Goal: Task Accomplishment & Management: Use online tool/utility

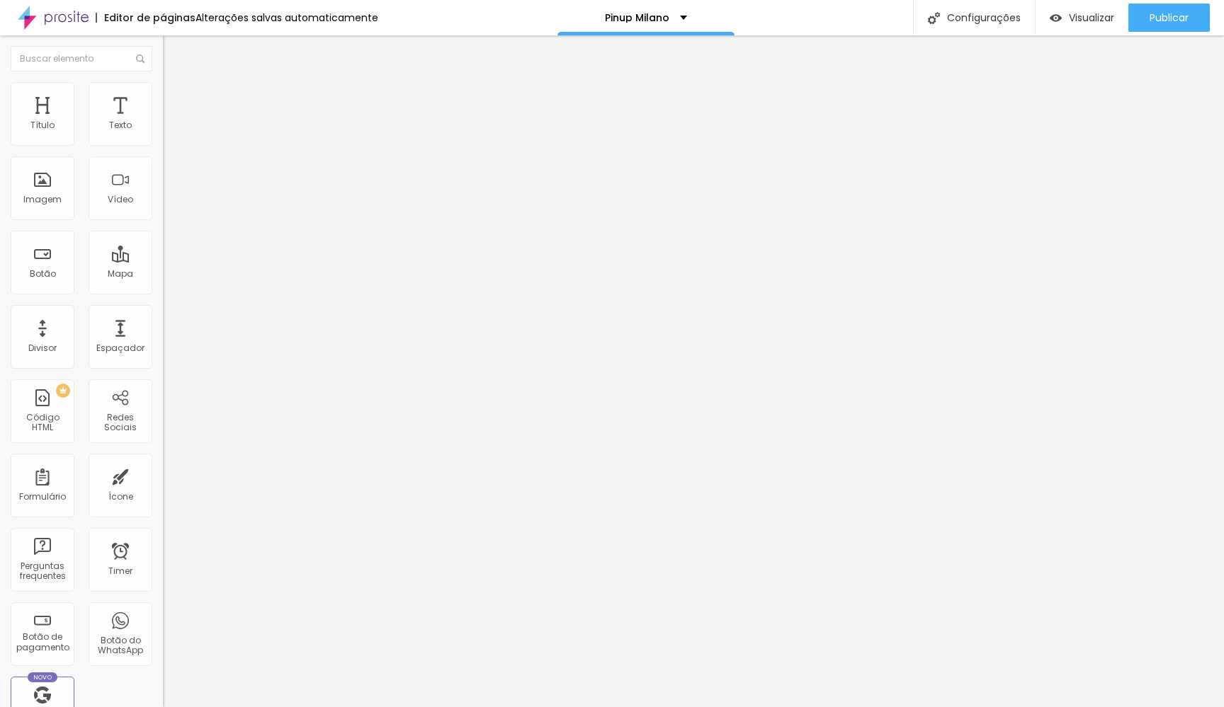
click at [163, 122] on span "Trocar imagem" at bounding box center [201, 116] width 77 height 12
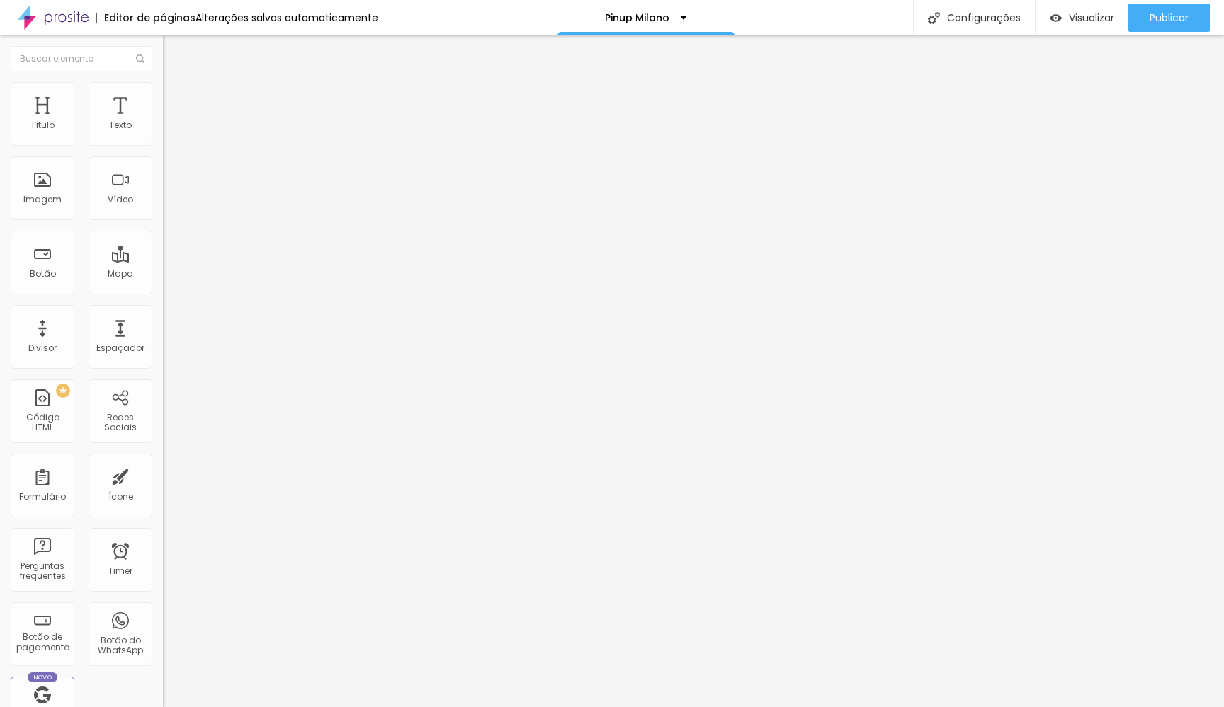
click at [163, 122] on span "Trocar imagem" at bounding box center [201, 116] width 77 height 12
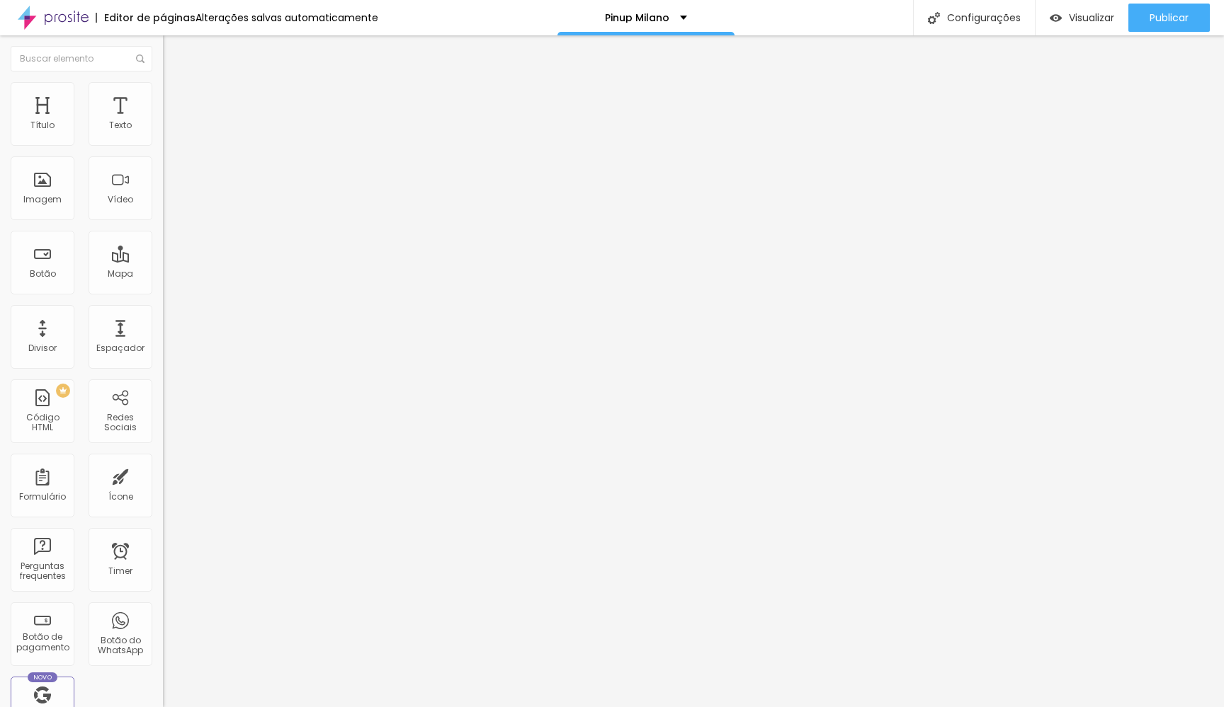
click at [163, 489] on textarea "Hi! I want more info in Los Cabos" at bounding box center [243, 501] width 160 height 24
drag, startPoint x: 62, startPoint y: 268, endPoint x: 0, endPoint y: 254, distance: 63.4
click at [163, 254] on div "Número do WhatsApp * (62)4131-3513 + 52 Texto do botão Chat on WhatsApp Mensage…" at bounding box center [244, 358] width 163 height 472
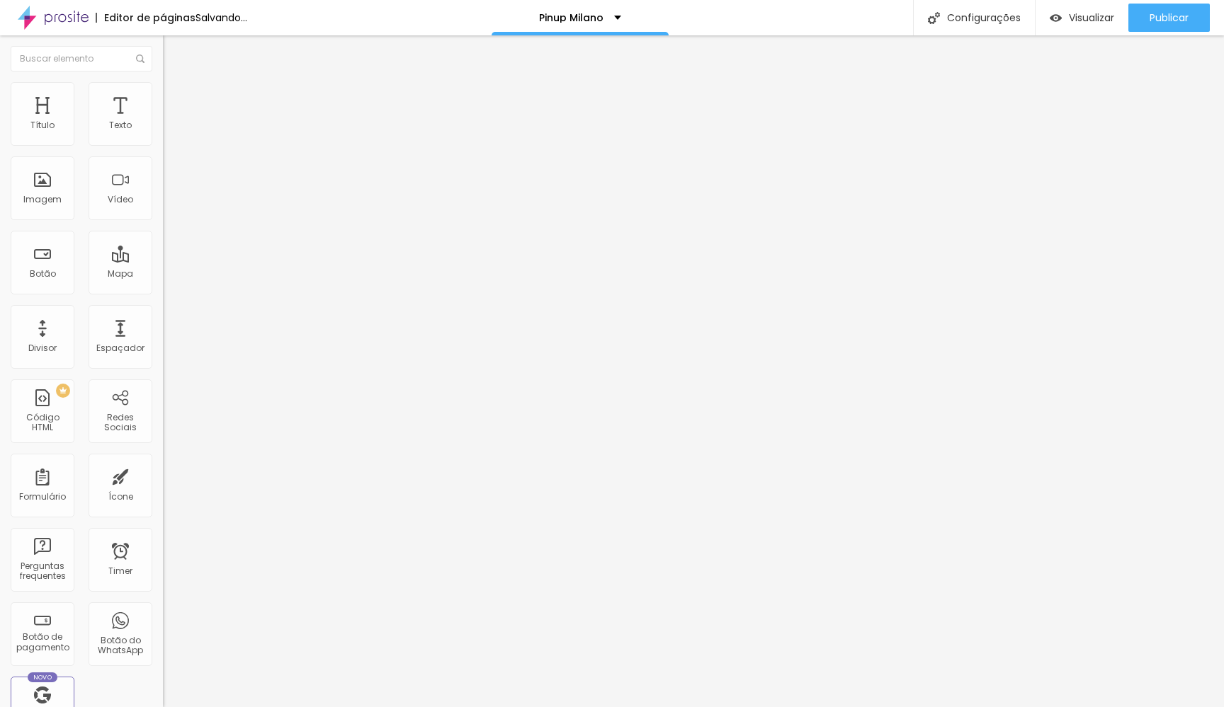
type textarea "Pinup Milano"
click at [163, 144] on input "(62)4131-3513" at bounding box center [248, 137] width 170 height 14
click at [163, 144] on input "(64)1313-5154" at bounding box center [248, 137] width 170 height 14
type input "6"
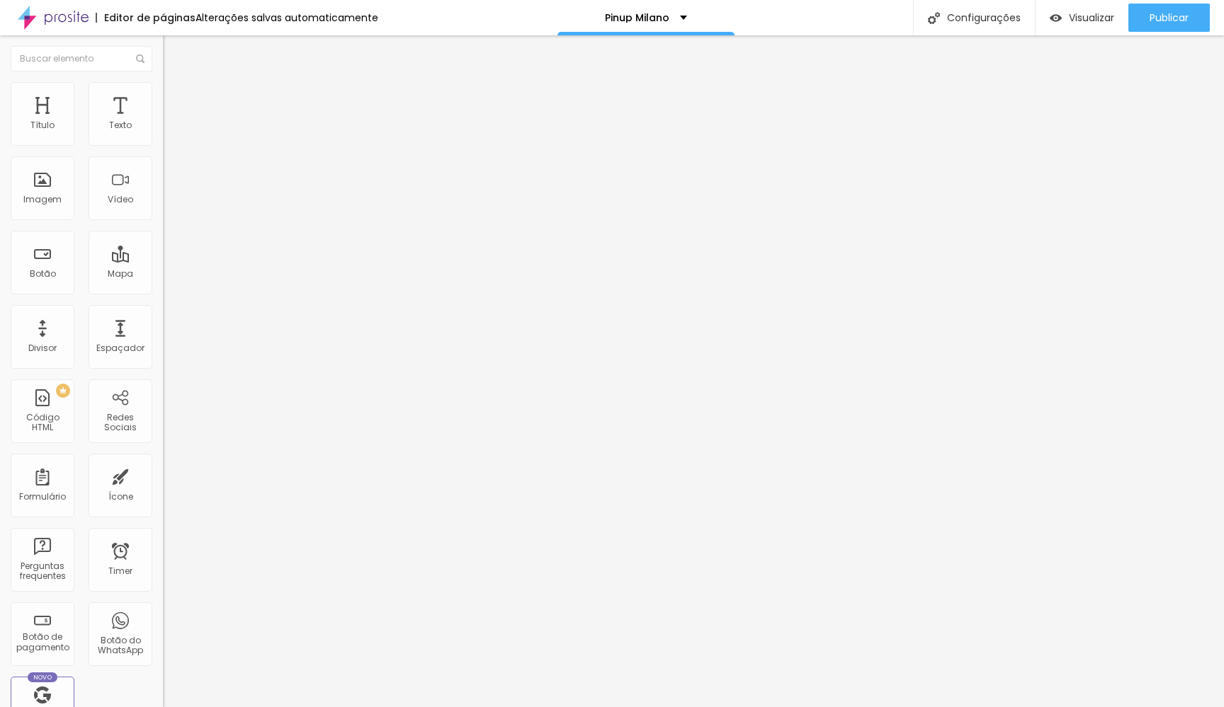
type input "(54)99936-2188"
click at [163, 108] on img at bounding box center [169, 114] width 13 height 13
click at [163, 100] on img at bounding box center [169, 99] width 13 height 13
click at [173, 51] on div "Editar Botão do WhatsApp" at bounding box center [244, 57] width 142 height 23
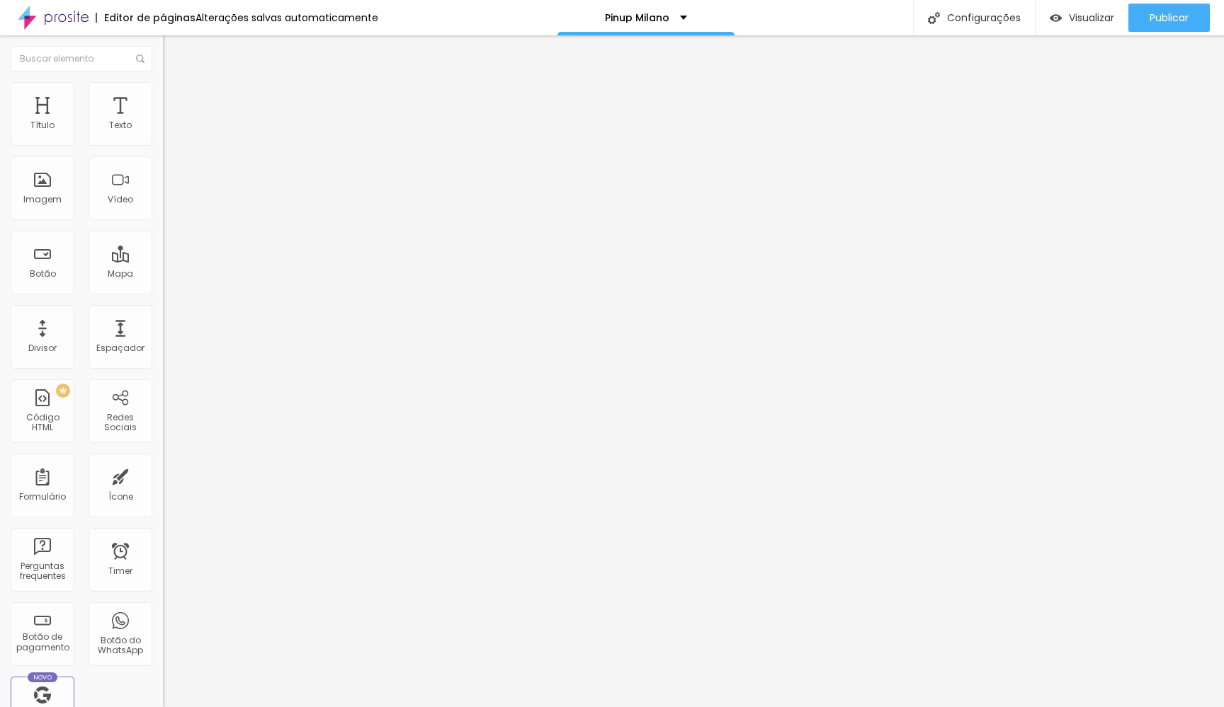
click at [163, 98] on img at bounding box center [169, 99] width 13 height 13
click at [163, 108] on li "Avançado" at bounding box center [244, 115] width 163 height 14
click at [176, 95] on span "Conteúdo" at bounding box center [198, 89] width 44 height 12
click at [163, 449] on input "Chat on WhatsApp" at bounding box center [248, 456] width 170 height 14
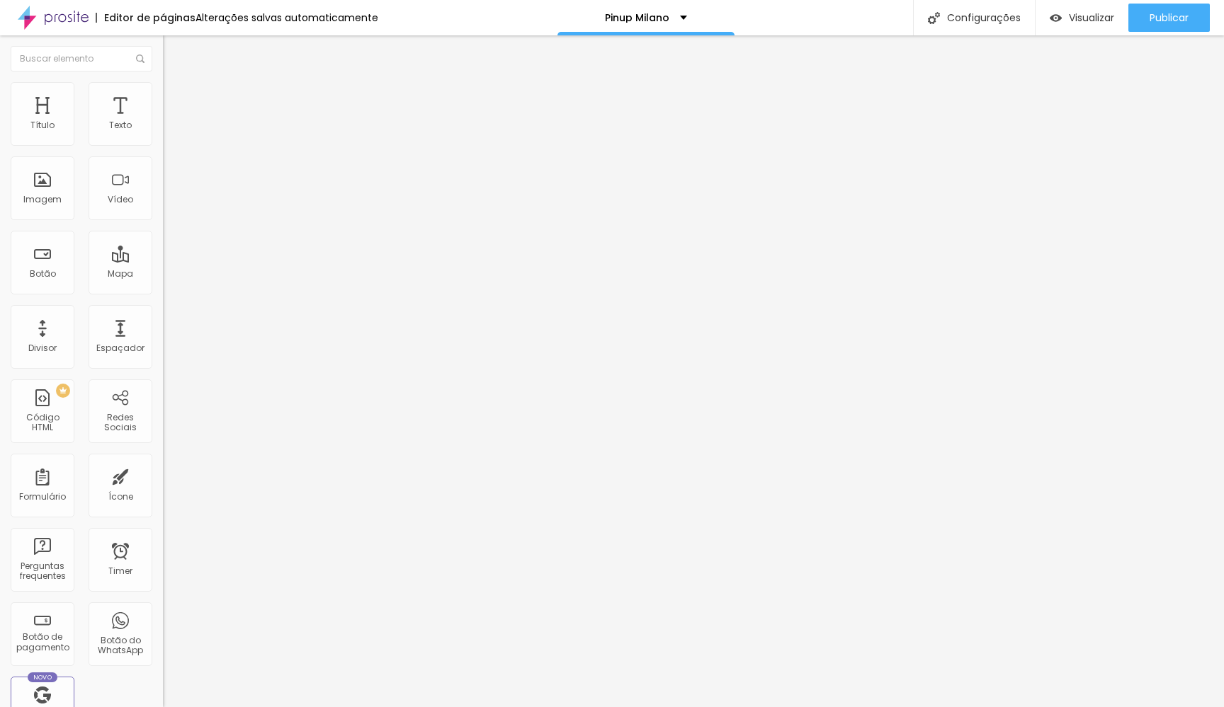
click at [163, 449] on input "Chat on WhatsApp" at bounding box center [248, 456] width 170 height 14
paste input "su WhatsApp con Ana Claudia"
type input "Chat su WhatsApp con Ana Claudia"
click at [173, 47] on img "button" at bounding box center [178, 51] width 11 height 11
click at [37, 199] on div "Imagem" at bounding box center [42, 200] width 38 height 10
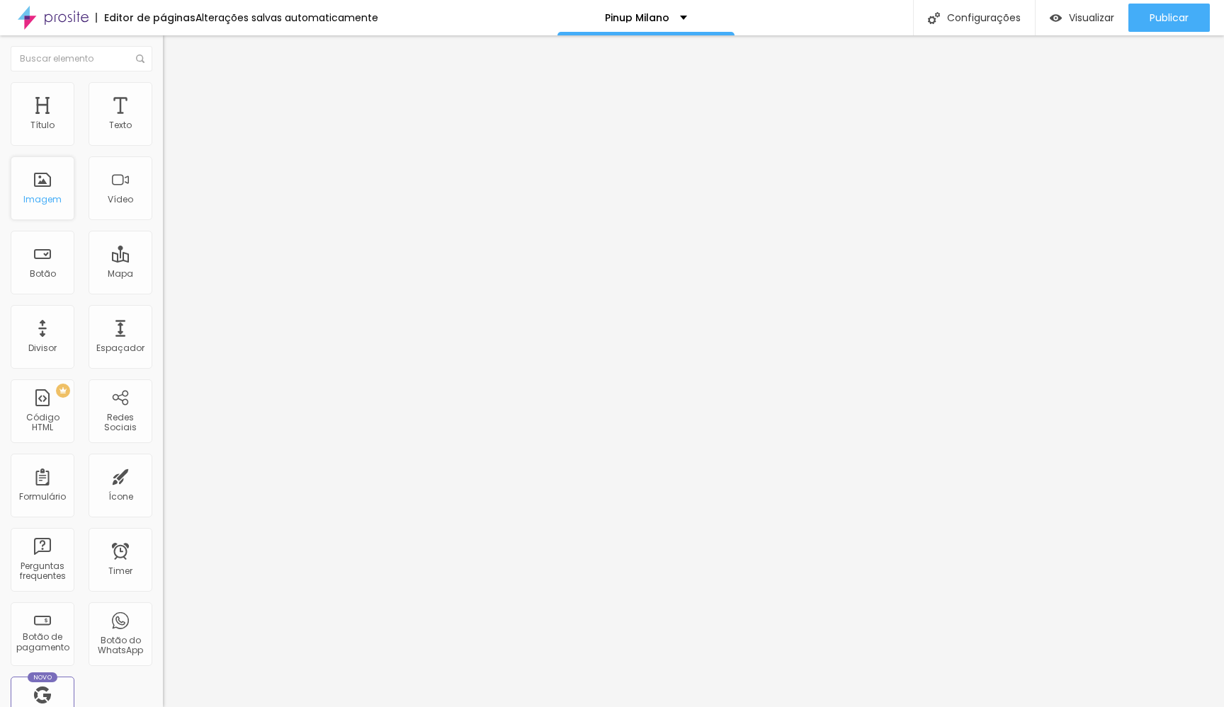
click at [44, 200] on div "Imagem" at bounding box center [42, 200] width 38 height 10
click at [163, 122] on span "Adicionar imagem" at bounding box center [208, 116] width 91 height 12
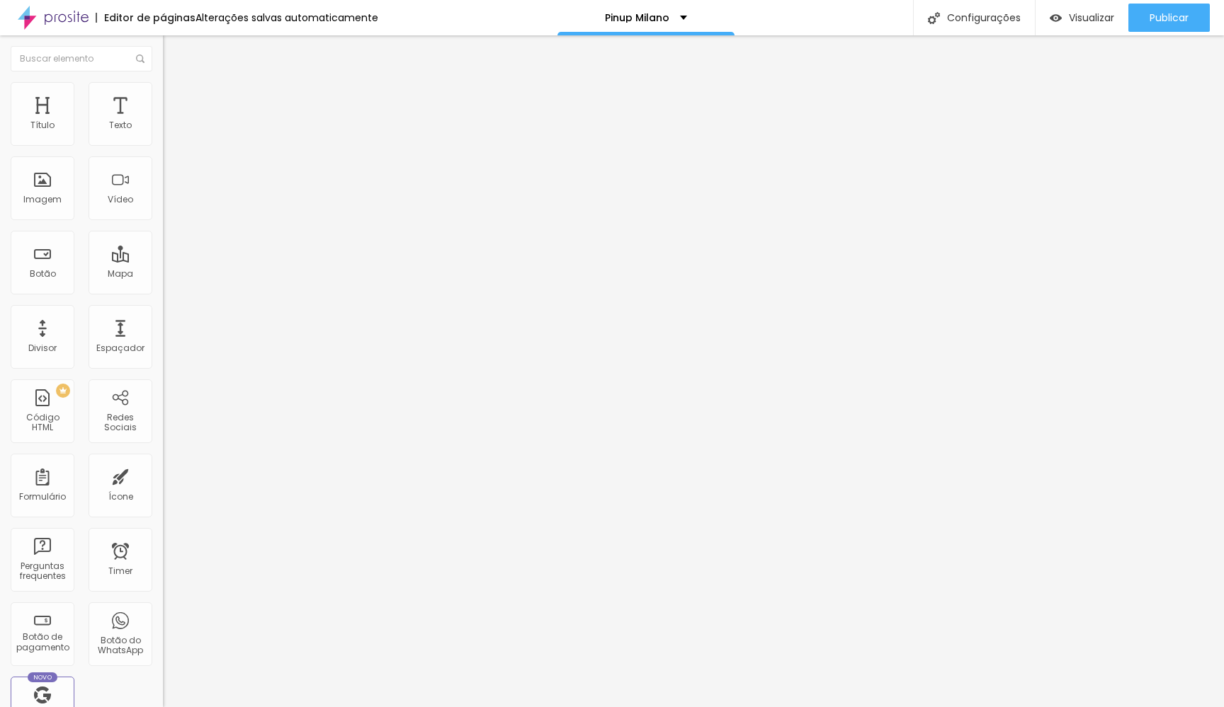
click at [163, 122] on span "Trocar imagem" at bounding box center [201, 116] width 77 height 12
click at [163, 290] on input "https://" at bounding box center [248, 283] width 170 height 14
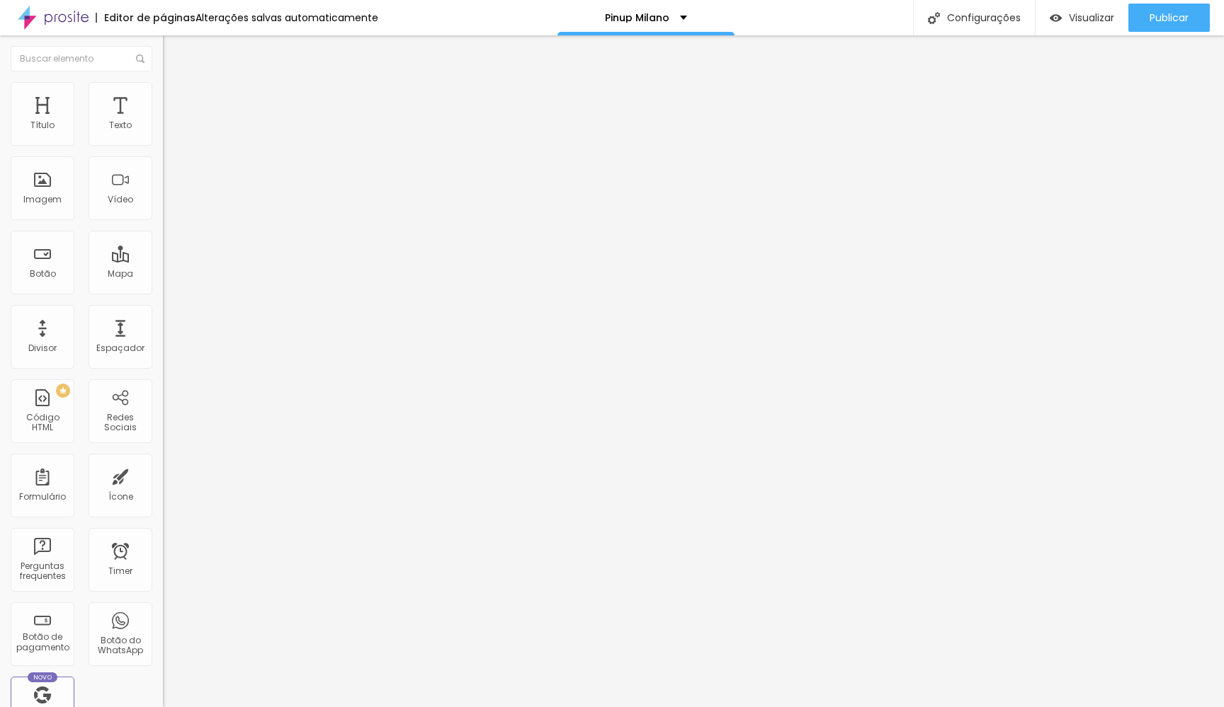
type input "https://morganafestugato.com"
click at [163, 445] on div "Editar Imagem Conteúdo Estilo Avançado Trocar imagem Descrição da imagem (Alt) …" at bounding box center [244, 371] width 163 height 672
click at [163, 143] on input "text" at bounding box center [248, 136] width 170 height 14
type input "Pinup by Morgana Festugato"
click at [163, 411] on div "Instagram" at bounding box center [244, 415] width 163 height 8
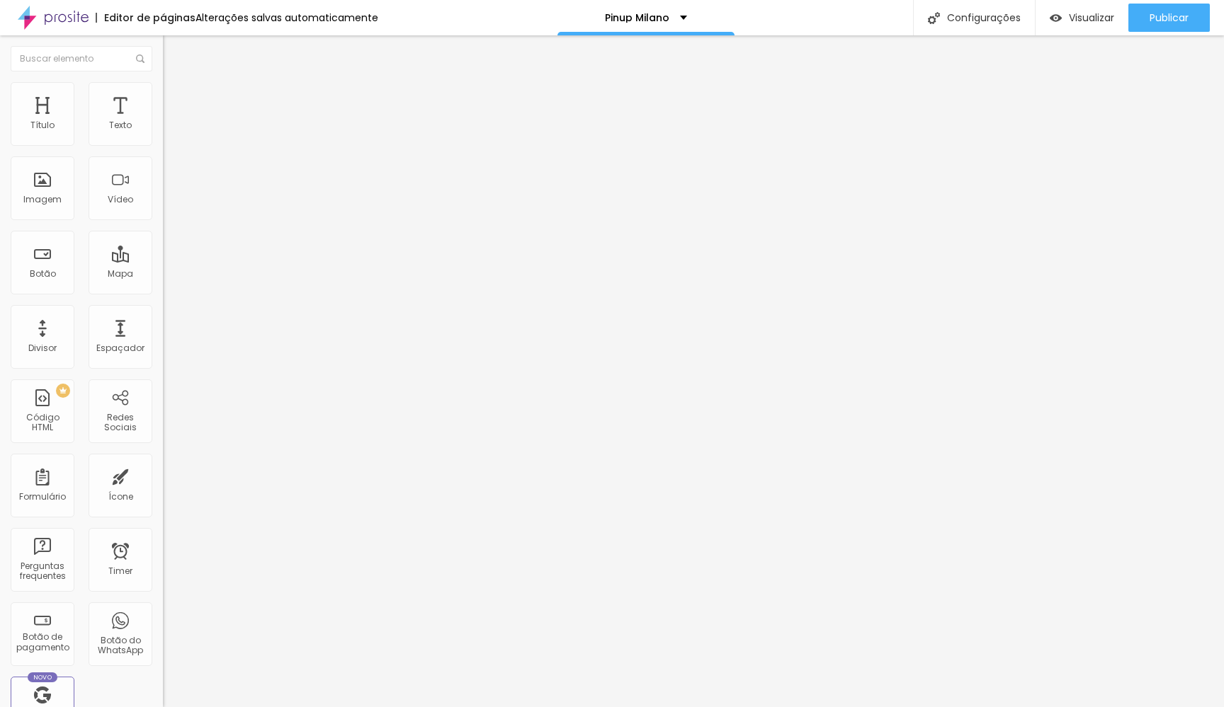
paste input "https://www.instagram.com/pinupbymorganafestugato/"
type input "https://https://www.instagram.com/pinupbymorganafestugato/"
click at [163, 137] on div "TikTok" at bounding box center [244, 139] width 163 height 8
drag, startPoint x: 115, startPoint y: 233, endPoint x: 11, endPoint y: 228, distance: 103.5
click at [163, 224] on div "Rede social TikTok Endereço URL @morganafestugato Abrir em uma nova aba" at bounding box center [244, 183] width 163 height 81
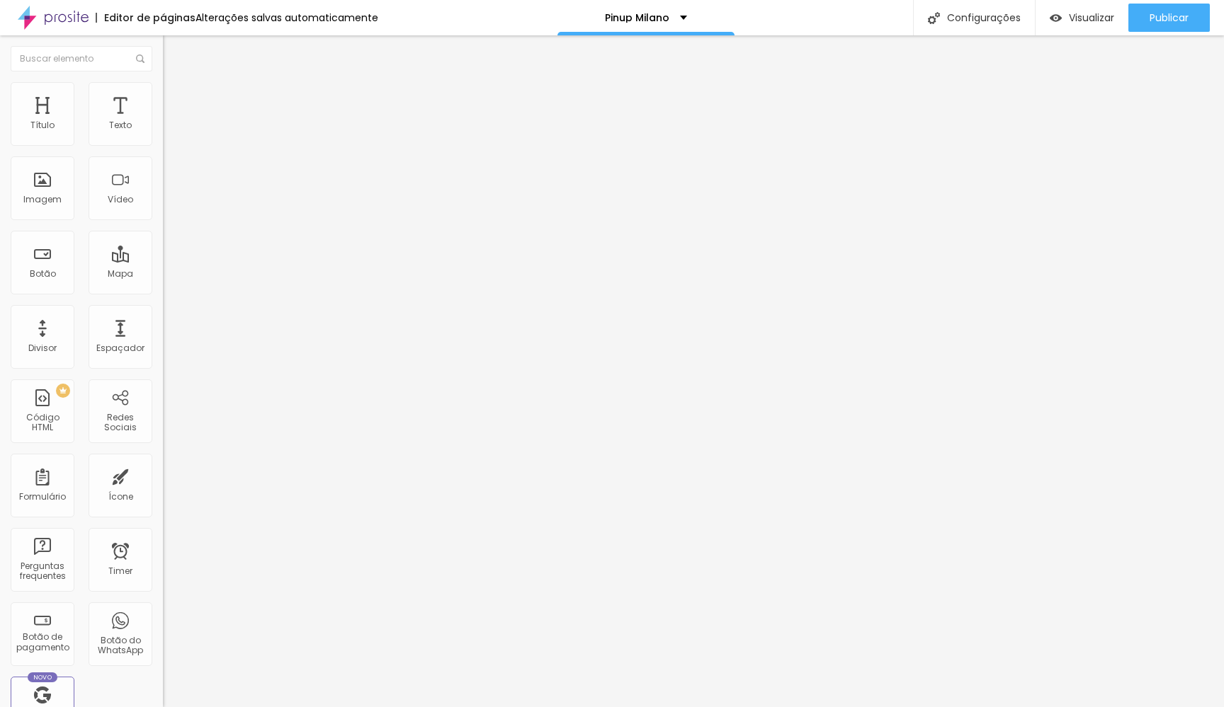
paste input "https://www.tiktok.com/@morganafestugato?lang=en"
type input "https://www.tiktok.com/@morganafestugato?lang=en"
click at [163, 460] on div "Editar Redes Sociais Conteúdo Estilo Avançado TikTok Rede social TikTok Endereç…" at bounding box center [244, 371] width 163 height 672
click at [163, 666] on button "+ Adicionar Icone" at bounding box center [207, 673] width 89 height 14
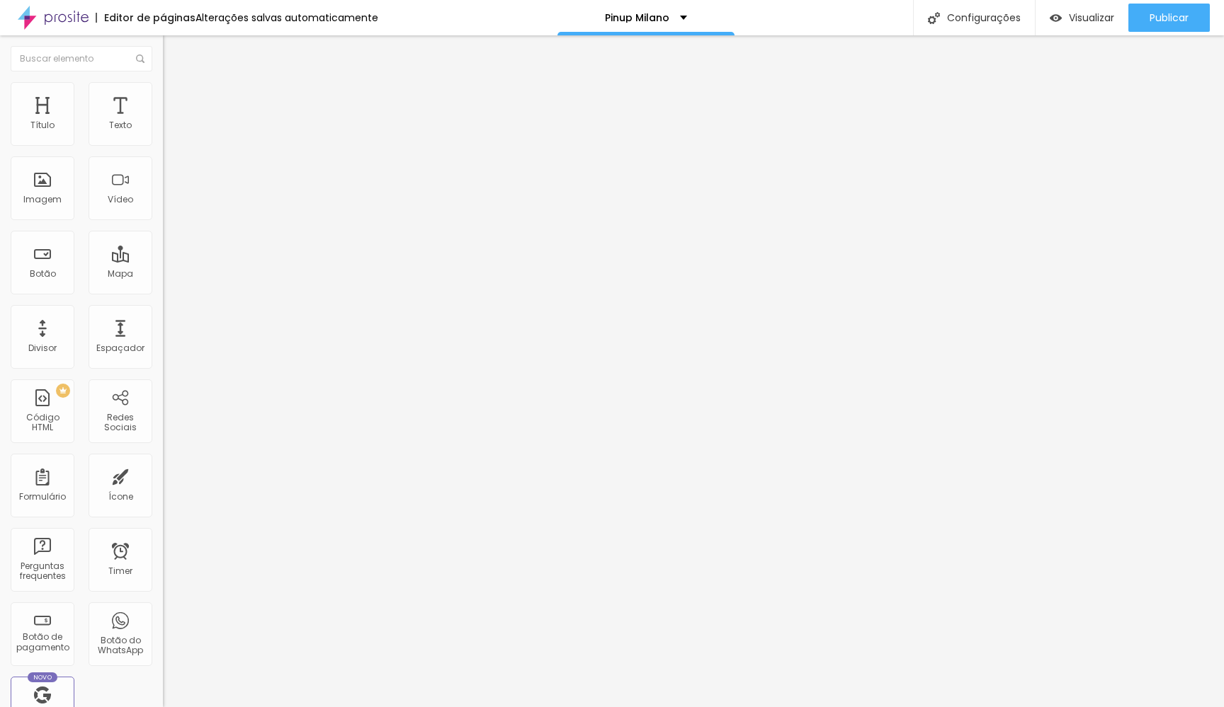
paste input "https://www.facebook.com/profile.php?id=61578740975780"
type input "https://https://www.facebook.com/profile.php?id=61578740975780"
click at [163, 428] on div "Editar Redes Sociais Conteúdo Estilo Avançado TikTok Rede social TikTok Endereç…" at bounding box center [244, 371] width 163 height 672
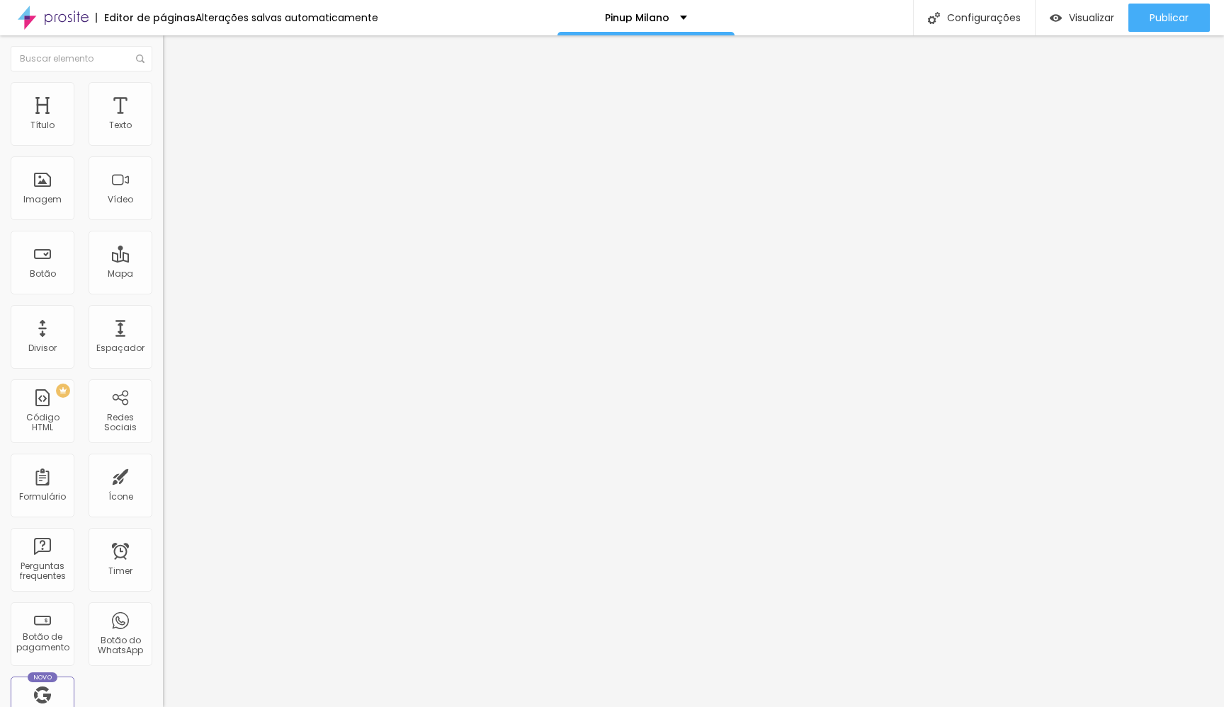
paste input "https://www.instagram.com/morganafestugato/"
type input "https://https://www.instagram.com/morganafestugato/"
click at [163, 484] on div "Editar Redes Sociais Conteúdo Estilo Avançado TikTok Rede social TikTok Endereç…" at bounding box center [244, 371] width 163 height 672
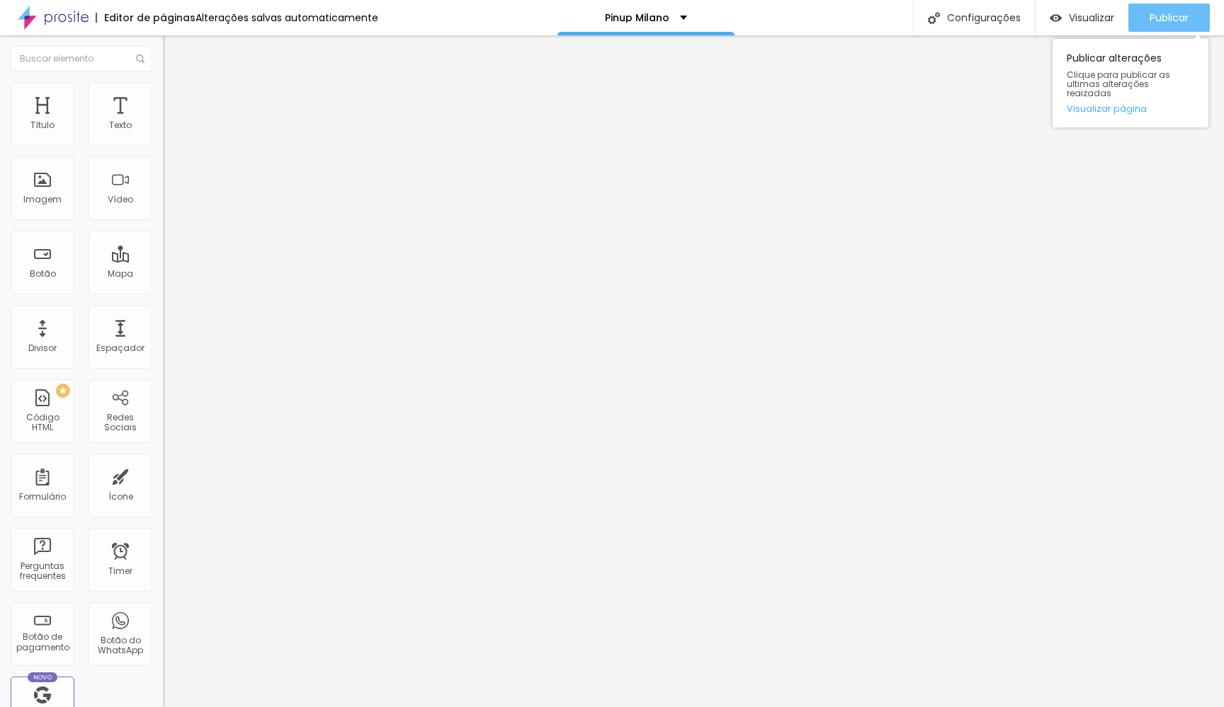
click at [1144, 21] on button "Publicar" at bounding box center [1168, 18] width 81 height 28
click at [1074, 21] on span "Visualizar" at bounding box center [1091, 17] width 45 height 11
